Goal: Task Accomplishment & Management: Use online tool/utility

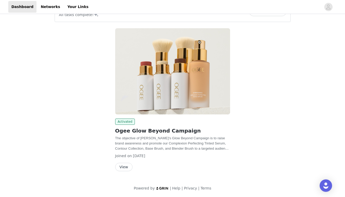
scroll to position [55, 0]
click at [124, 167] on button "View" at bounding box center [123, 166] width 17 height 8
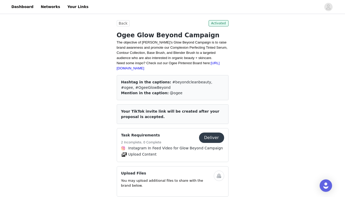
scroll to position [167, 0]
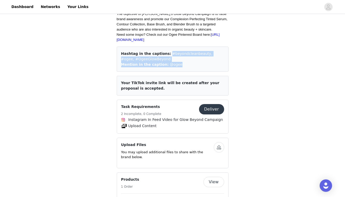
drag, startPoint x: 179, startPoint y: 67, endPoint x: 165, endPoint y: 54, distance: 20.1
click at [165, 54] on div "Hashtag in the captions: #beyondcleanbeauty, #ogee, #OgeeGlowBeyond Mention in …" at bounding box center [173, 59] width 112 height 25
copy div "#beyondcleanbeauty, #ogee, #OgeeGlowBeyond Mention in the caption: @ogee"
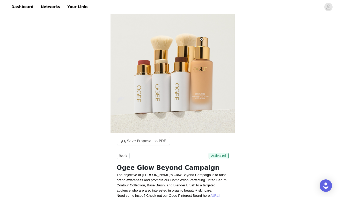
scroll to position [0, 0]
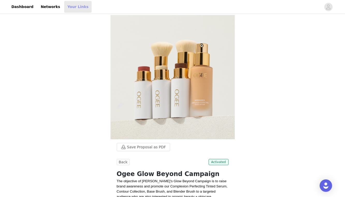
click at [77, 7] on link "Your Links" at bounding box center [77, 7] width 27 height 12
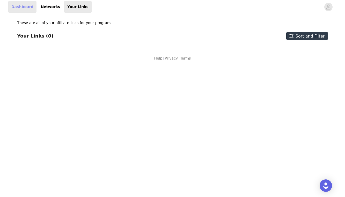
click at [25, 3] on link "Dashboard" at bounding box center [22, 7] width 28 height 12
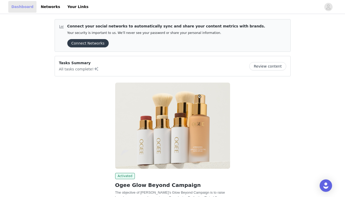
scroll to position [55, 0]
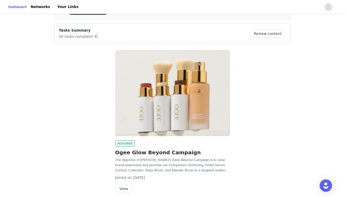
scroll to position [55, 0]
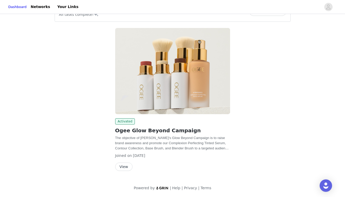
click at [128, 166] on button "View" at bounding box center [123, 166] width 17 height 8
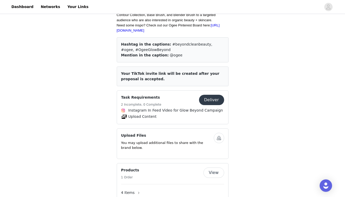
scroll to position [170, 0]
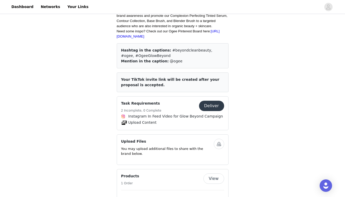
click at [207, 106] on button "Deliver" at bounding box center [211, 106] width 25 height 10
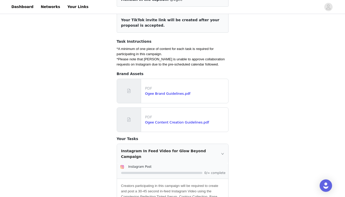
scroll to position [55, 0]
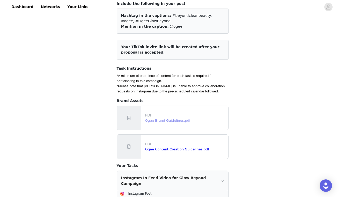
click at [181, 120] on link "Ogee Brand Guidelines.pdf" at bounding box center [167, 120] width 45 height 4
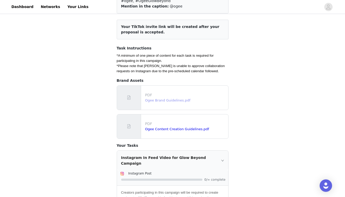
scroll to position [89, 0]
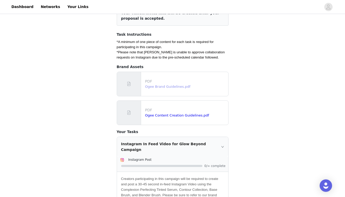
click at [162, 87] on link "Ogee Brand Guidelines.pdf" at bounding box center [167, 87] width 45 height 4
click at [166, 117] on div "Ogee Content Creation Guidelines.pdf" at bounding box center [185, 115] width 81 height 5
click at [166, 116] on link "Ogee Content Creation Guidelines.pdf" at bounding box center [177, 115] width 64 height 4
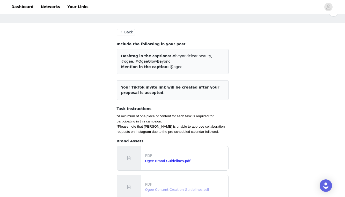
scroll to position [0, 0]
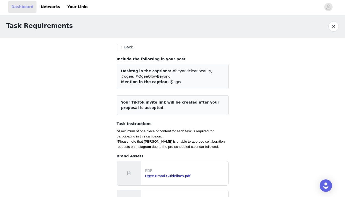
click at [26, 10] on link "Dashboard" at bounding box center [22, 7] width 28 height 12
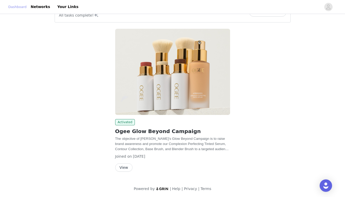
scroll to position [55, 0]
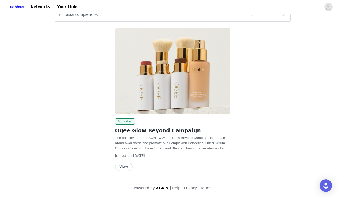
click at [124, 165] on button "View" at bounding box center [123, 166] width 17 height 8
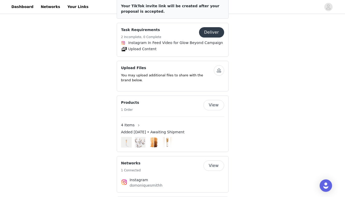
scroll to position [244, 0]
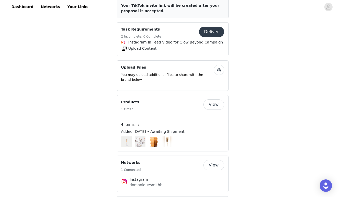
click at [217, 99] on div "Products 1 Order View 4 Items Added [DATE] • Awaiting Shipment" at bounding box center [173, 123] width 112 height 56
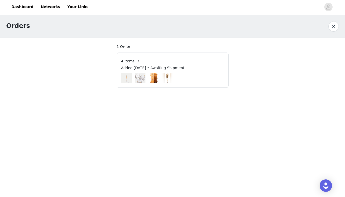
click at [147, 76] on div at bounding box center [172, 78] width 103 height 11
click at [127, 78] on img at bounding box center [126, 78] width 11 height 11
click at [133, 60] on span "4 Items" at bounding box center [128, 60] width 14 height 5
click at [136, 60] on button "button" at bounding box center [138, 61] width 8 height 8
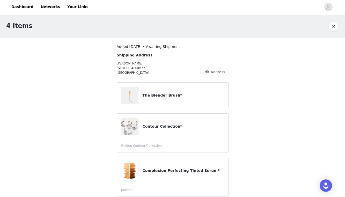
scroll to position [42, 0]
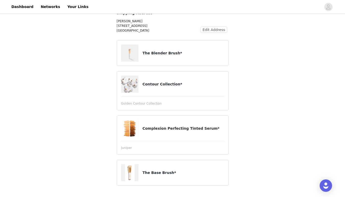
click at [155, 85] on h4 "Contour Collection*" at bounding box center [182, 83] width 81 height 5
